Goal: Task Accomplishment & Management: Manage account settings

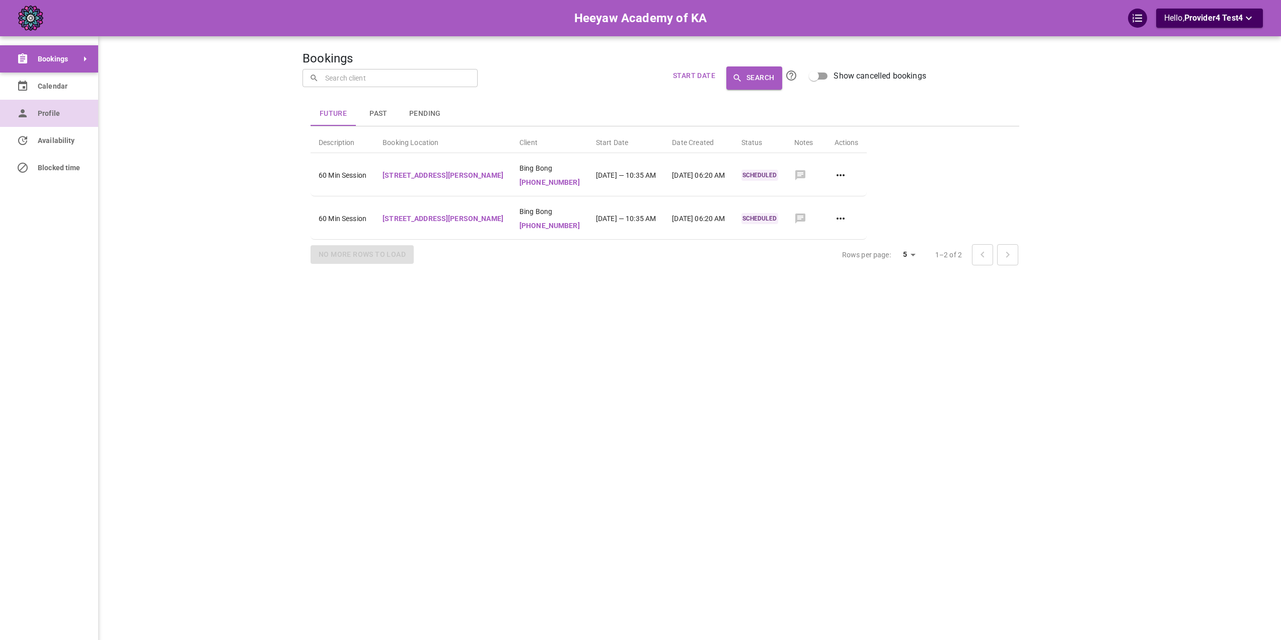
click at [20, 111] on icon at bounding box center [23, 113] width 12 height 12
click at [28, 108] on icon at bounding box center [23, 113] width 12 height 12
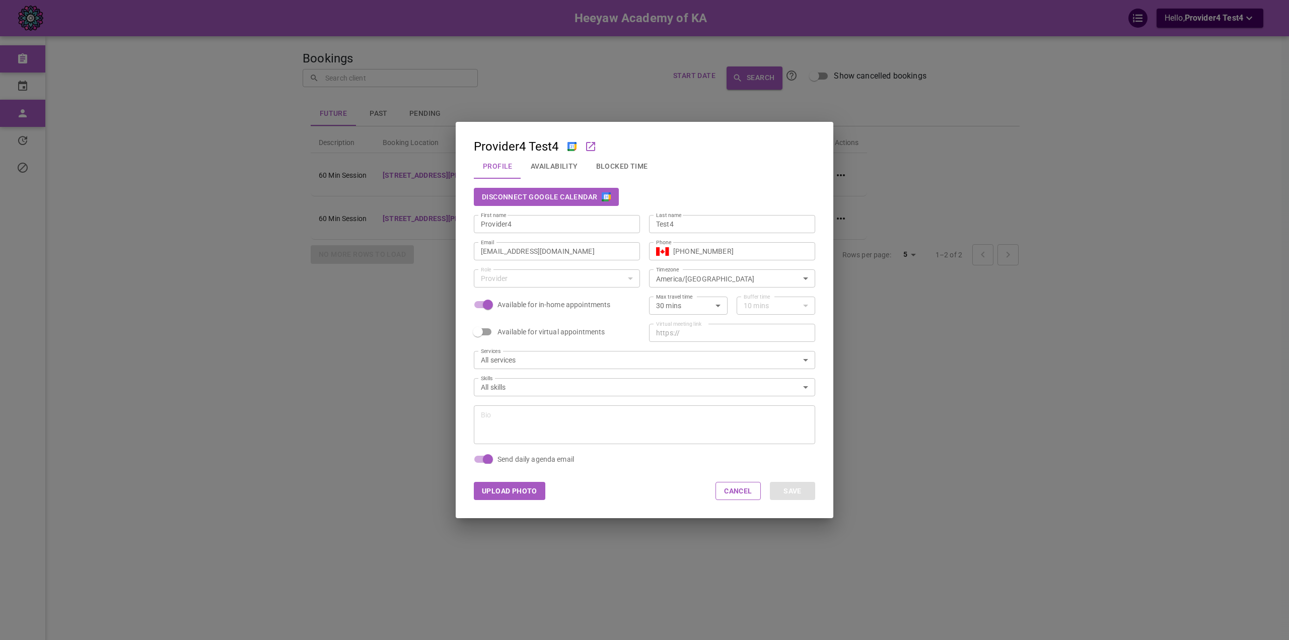
click at [586, 195] on button "Disconnect Google Calendar" at bounding box center [546, 197] width 145 height 18
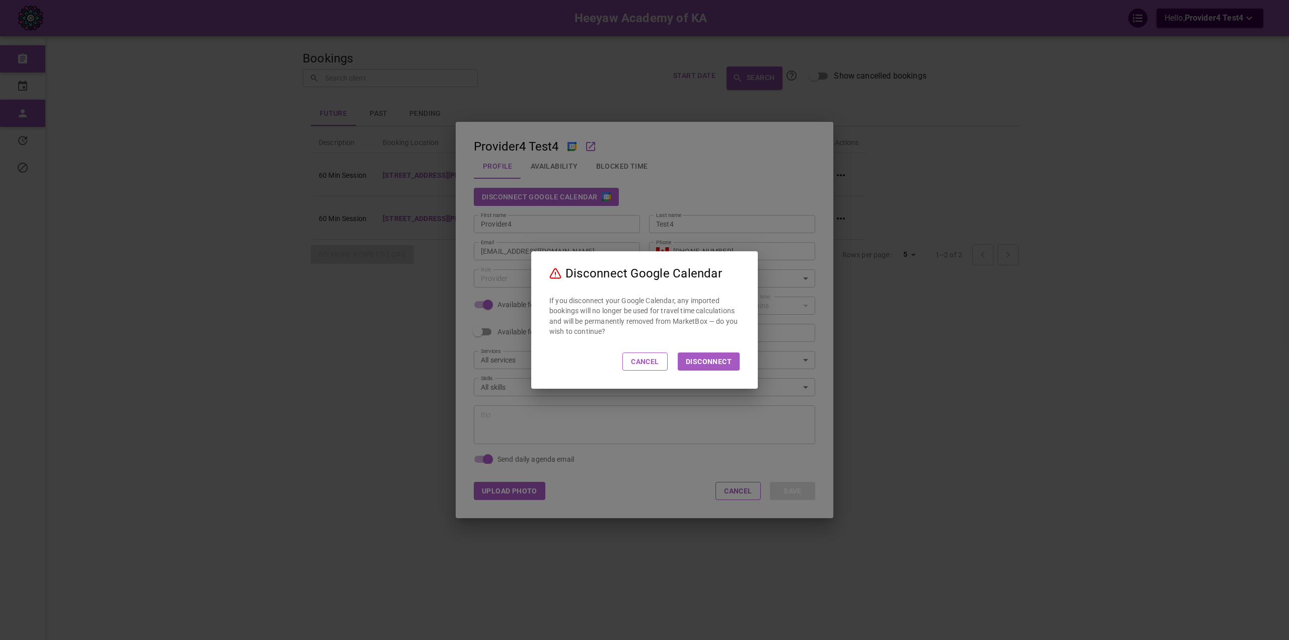
click at [691, 367] on button "Disconnect" at bounding box center [709, 361] width 62 height 18
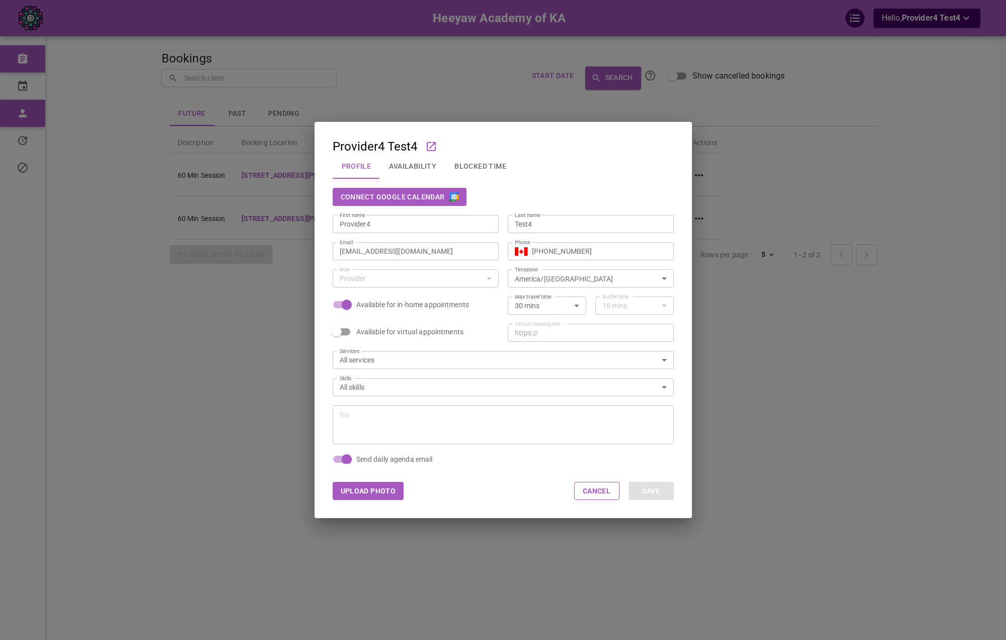
click at [649, 188] on div "Connect Google Calendar" at bounding box center [503, 197] width 341 height 18
click at [623, 50] on div "Provider4 Test4 Profile Availability Blocked Time Connect Google Calendar First…" at bounding box center [503, 320] width 1006 height 640
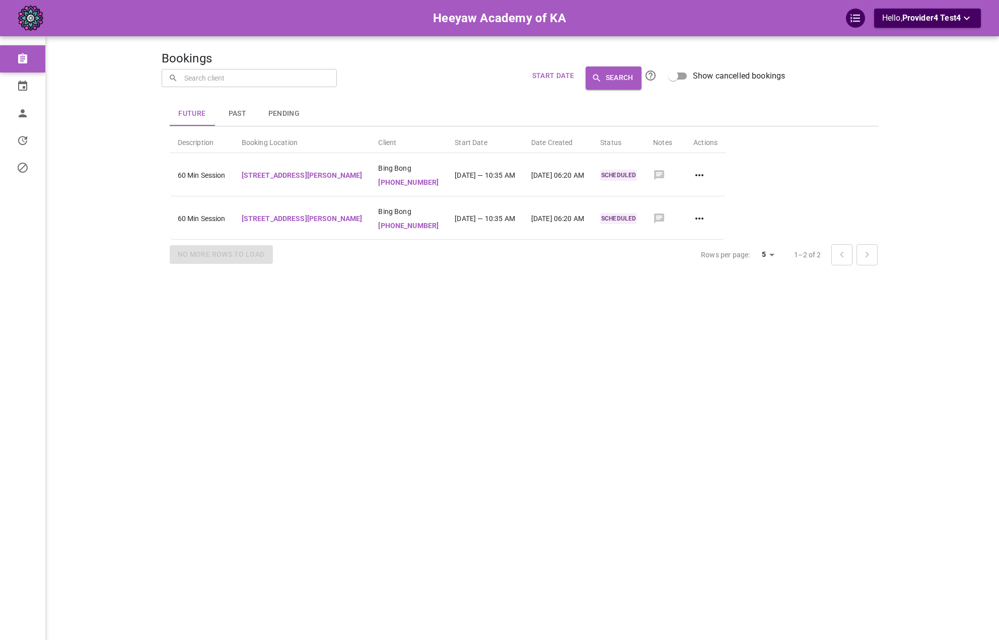
click at [393, 88] on div "Future Past Pending Description Booking Location Client Start Date Date Created…" at bounding box center [503, 164] width 765 height 231
